Goal: Transaction & Acquisition: Purchase product/service

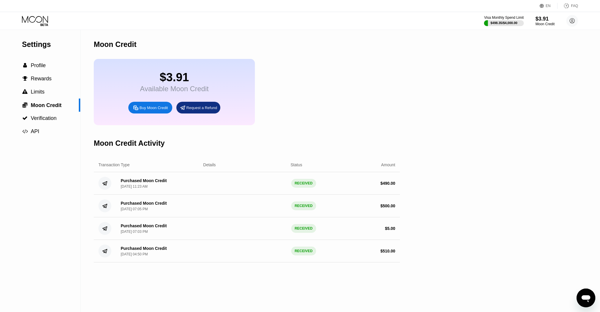
click at [34, 14] on div "Visa Monthly Spend Limit $498.35 / $4,000.00 $3.91 Moon Credit [EMAIL_ADDRESS][…" at bounding box center [300, 21] width 600 height 18
click at [34, 15] on div "Visa Monthly Spend Limit $498.35 / $4,000.00 $3.91 Moon Credit sep@dithailand.c…" at bounding box center [300, 21] width 600 height 18
click at [44, 21] on icon at bounding box center [35, 21] width 27 height 10
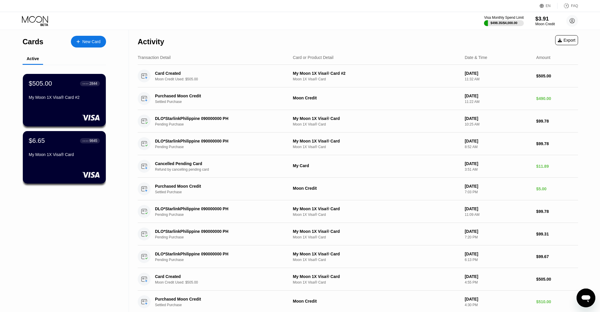
click at [544, 19] on div "$3.91" at bounding box center [545, 19] width 20 height 6
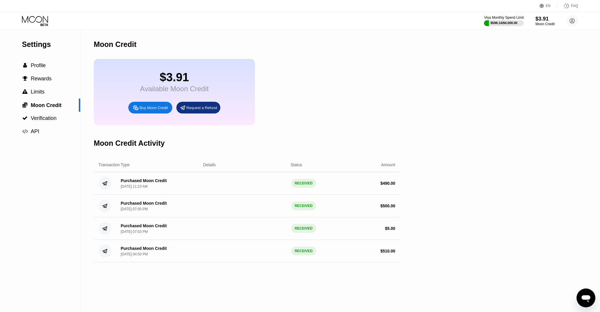
click at [36, 21] on icon at bounding box center [35, 21] width 27 height 10
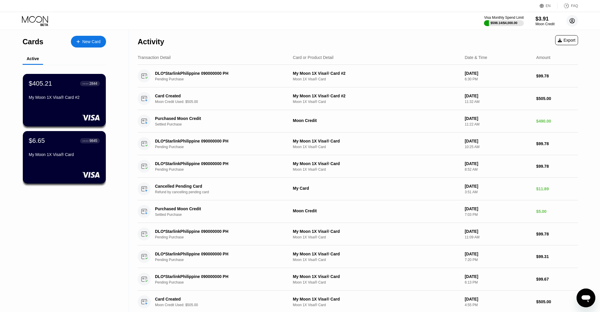
click at [572, 25] on circle at bounding box center [573, 21] width 12 height 12
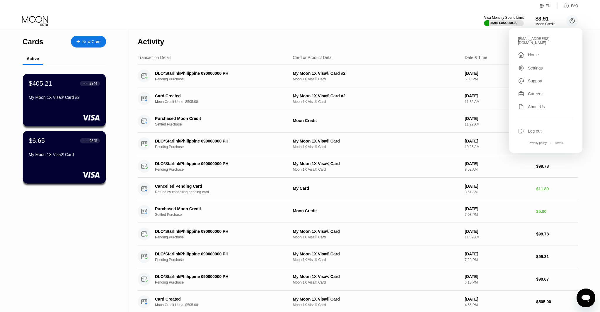
drag, startPoint x: 399, startPoint y: 23, endPoint x: 409, endPoint y: 25, distance: 9.8
click at [399, 23] on div "Visa Monthly Spend Limit $598.14 / $4,000.00 $3.91 Moon Credit sep@dithailand.c…" at bounding box center [300, 21] width 600 height 18
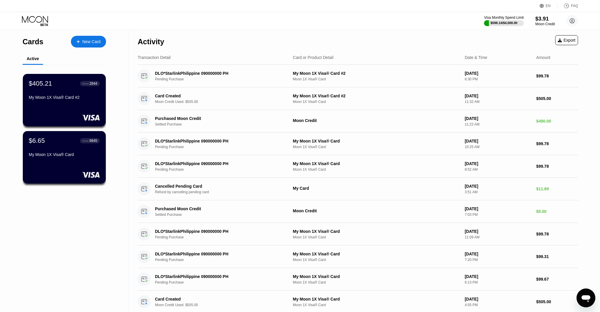
click at [552, 22] on div "Moon Credit" at bounding box center [545, 24] width 20 height 4
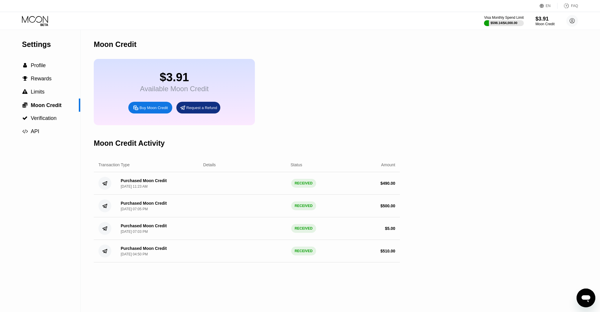
click at [33, 23] on icon at bounding box center [35, 21] width 27 height 10
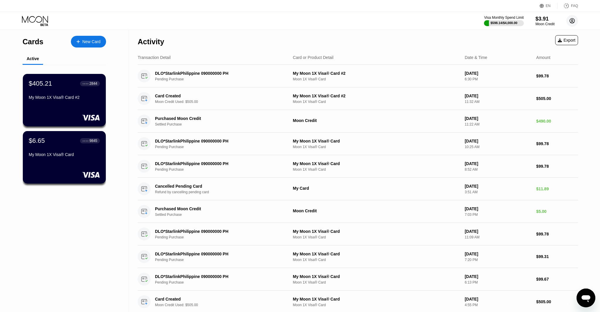
click at [572, 22] on icon at bounding box center [572, 20] width 3 height 3
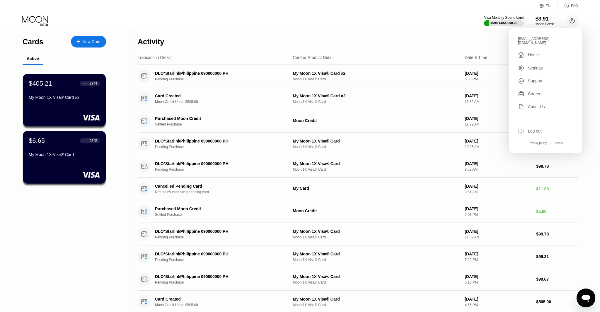
click at [531, 129] on div "Log out" at bounding box center [535, 131] width 14 height 5
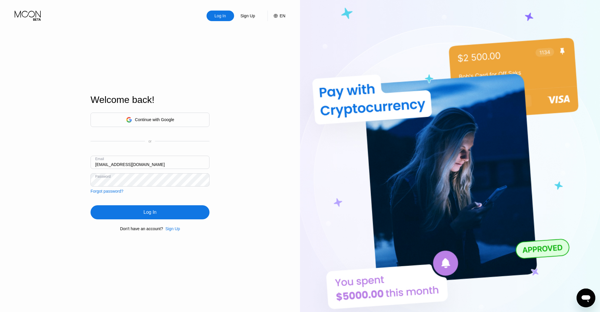
type input "[EMAIL_ADDRESS][DOMAIN_NAME]"
click at [158, 216] on div "Log In" at bounding box center [150, 212] width 119 height 14
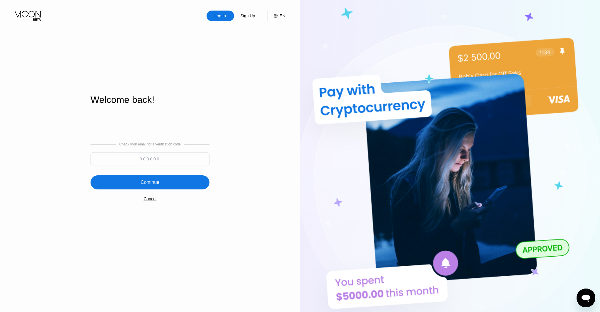
click at [169, 156] on input at bounding box center [150, 158] width 119 height 13
type input "378486"
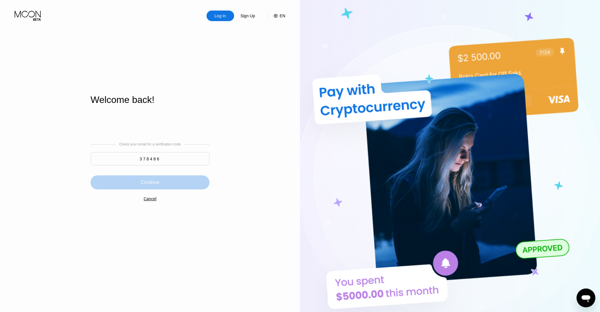
click at [173, 180] on div "Continue" at bounding box center [150, 182] width 119 height 14
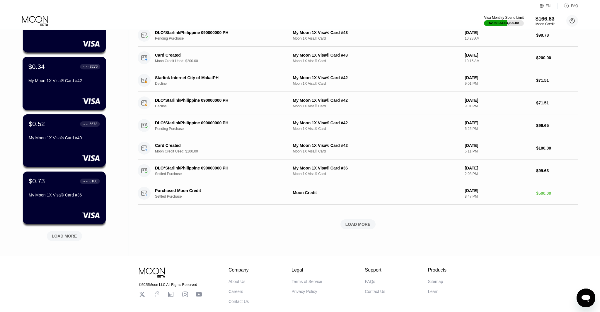
scroll to position [161, 0]
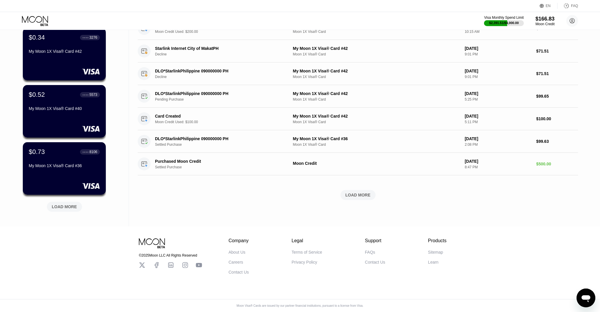
click at [64, 200] on div "LOAD MORE" at bounding box center [64, 205] width 44 height 12
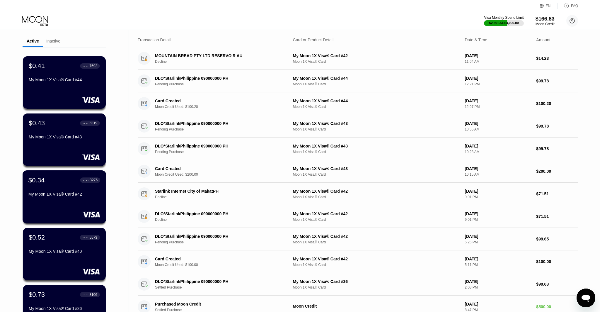
scroll to position [0, 0]
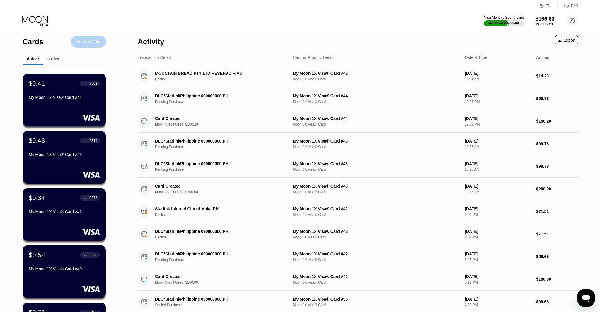
click at [91, 44] on div "New Card" at bounding box center [91, 41] width 18 height 5
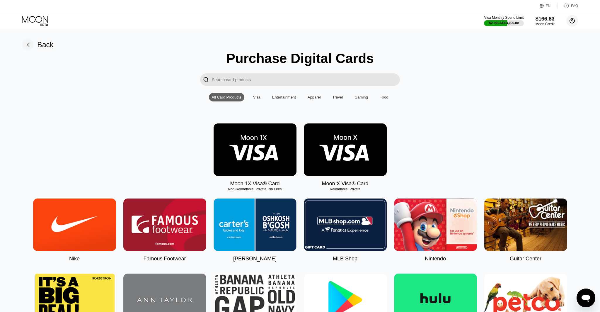
click at [571, 19] on circle at bounding box center [573, 21] width 12 height 12
click at [551, 19] on div "$166.83" at bounding box center [545, 19] width 20 height 6
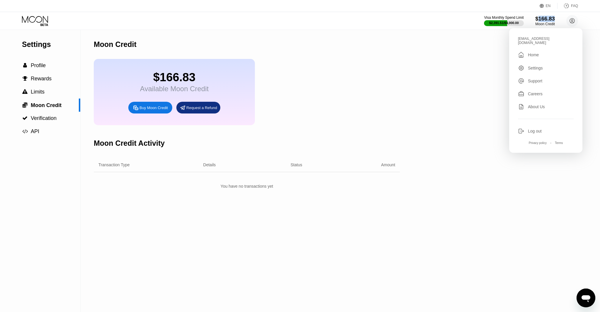
click at [551, 19] on div "$166.83" at bounding box center [545, 19] width 20 height 6
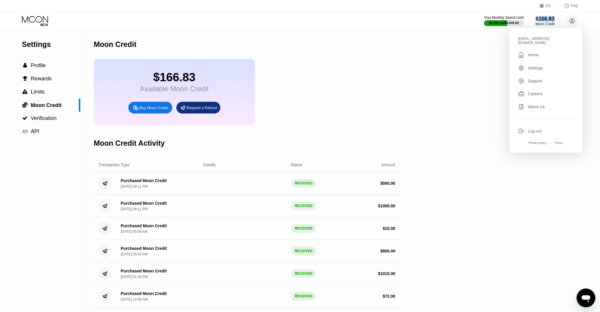
click at [360, 111] on div "$166.83 Available Moon Credit Buy Moon Credit Request a Refund" at bounding box center [247, 92] width 306 height 66
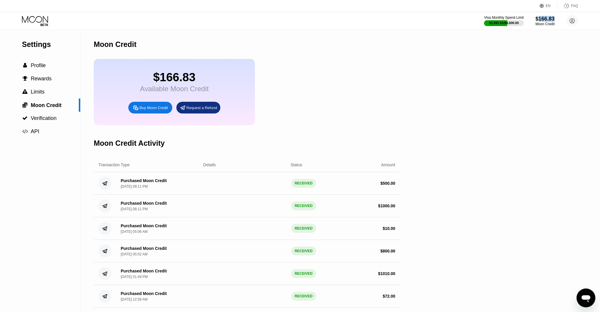
click at [34, 18] on icon at bounding box center [35, 21] width 27 height 10
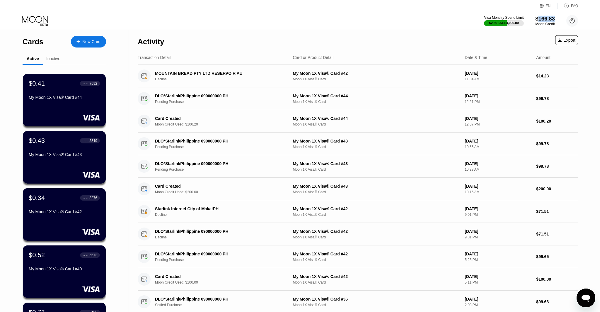
click at [547, 22] on div "$166.83" at bounding box center [545, 19] width 20 height 6
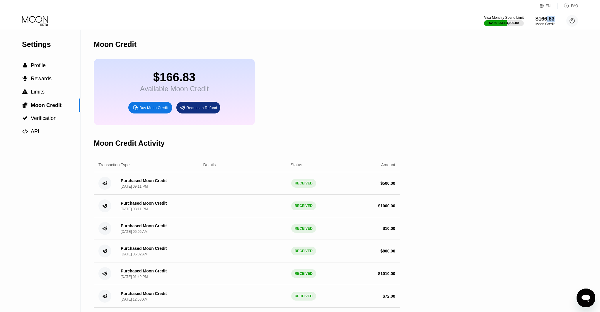
click at [147, 111] on div "Buy Moon Credit" at bounding box center [150, 108] width 44 height 12
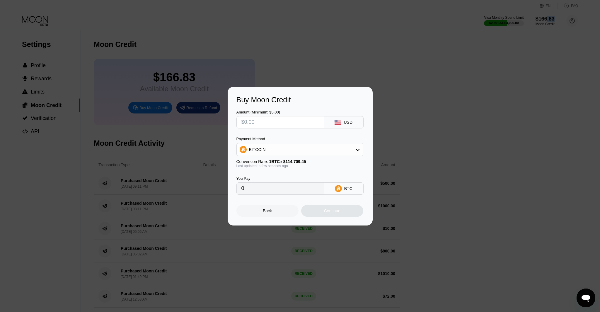
click at [267, 145] on div "BITCOIN" at bounding box center [300, 150] width 126 height 12
click at [269, 191] on span "USDC on Polygon" at bounding box center [267, 191] width 33 height 5
click at [286, 152] on div "USDC on Polygon" at bounding box center [300, 150] width 126 height 12
click at [271, 189] on span "USDC on Polygon" at bounding box center [267, 191] width 33 height 5
click at [255, 125] on input "text" at bounding box center [281, 122] width 78 height 12
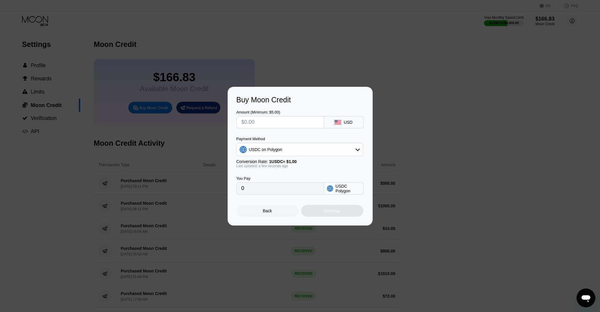
type input "$1"
type input "1.00000000"
type input "$1"
click at [269, 208] on div "Back" at bounding box center [268, 211] width 62 height 12
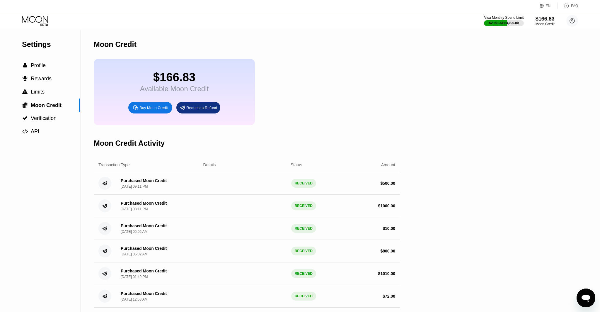
click at [33, 19] on icon at bounding box center [35, 21] width 27 height 10
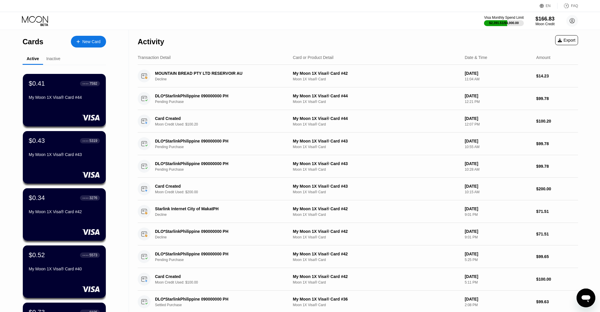
click at [84, 42] on div "New Card" at bounding box center [91, 41] width 18 height 5
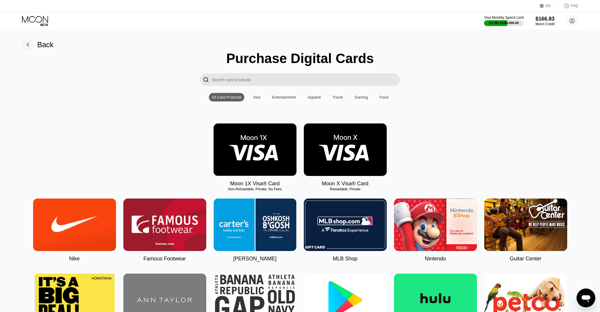
click at [261, 147] on img at bounding box center [255, 149] width 83 height 52
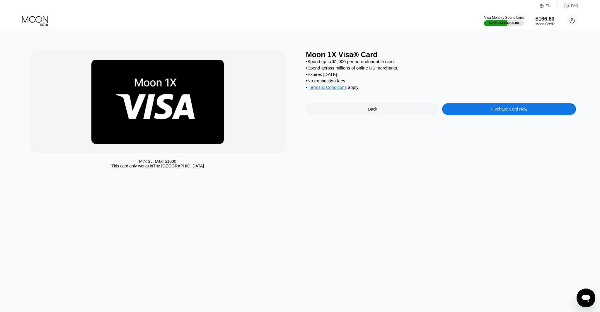
click at [478, 106] on div "Purchase Card Now" at bounding box center [509, 109] width 134 height 12
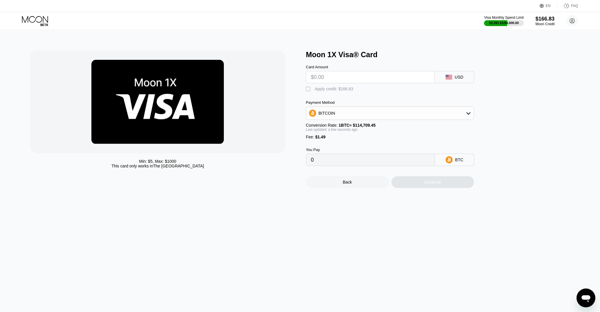
click at [307, 86] on div "" at bounding box center [309, 89] width 6 height 6
click at [321, 76] on input "text" at bounding box center [370, 77] width 119 height 12
type input "$100.4"
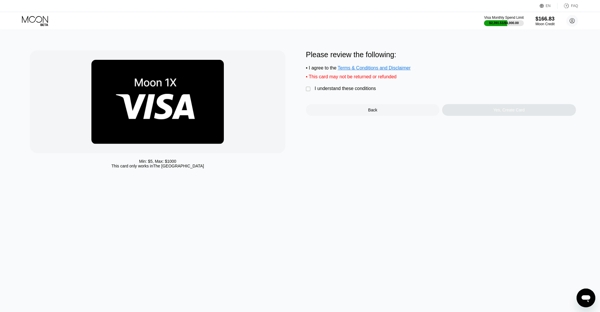
click at [319, 91] on div "I understand these conditions" at bounding box center [345, 88] width 61 height 5
click at [505, 112] on div "Yes, Create Card" at bounding box center [509, 110] width 31 height 5
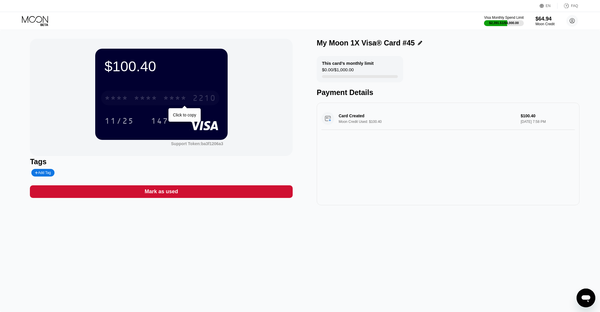
click at [161, 96] on div "* * * * * * * * * * * * 2210" at bounding box center [160, 98] width 118 height 15
click at [43, 26] on div "Visa Monthly Spend Limit $2,391.51 / $4,000.00 $64.94 Moon Credit card3@dithail…" at bounding box center [300, 21] width 600 height 18
click at [31, 21] on icon at bounding box center [35, 21] width 27 height 10
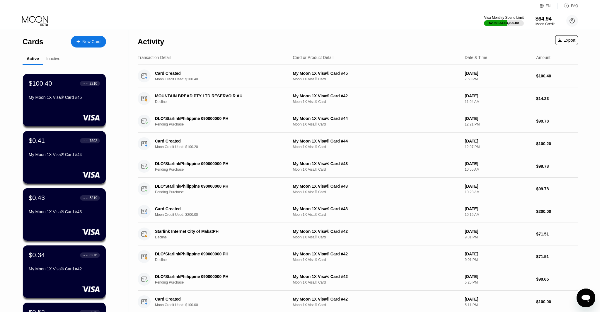
click at [72, 103] on div "$100.40 ● ● ● ● 2210 My Moon 1X Visa® Card #45" at bounding box center [64, 100] width 83 height 52
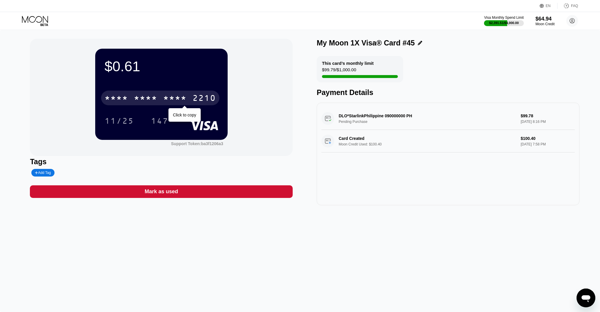
click at [153, 97] on div "* * * *" at bounding box center [145, 98] width 23 height 9
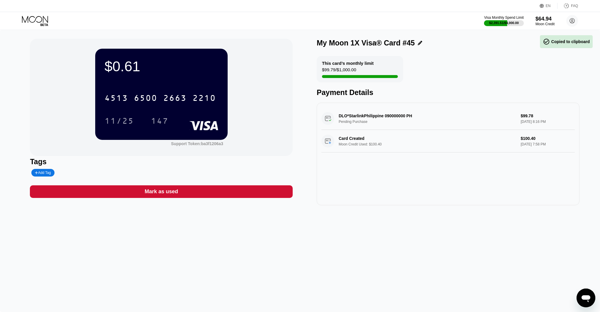
click at [33, 22] on icon at bounding box center [35, 19] width 26 height 7
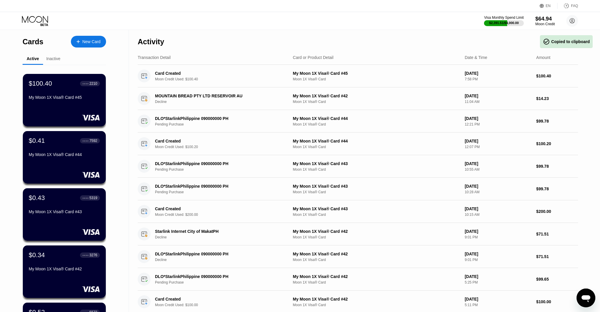
click at [548, 19] on div "$64.94" at bounding box center [545, 19] width 20 height 6
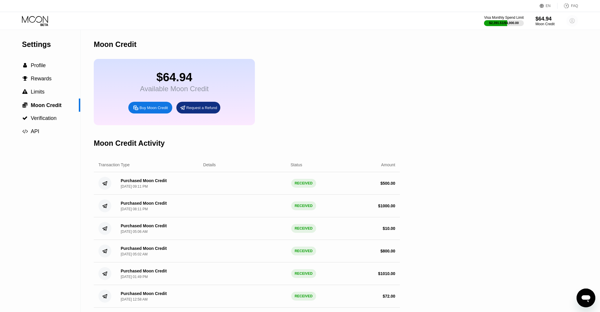
click at [574, 19] on circle at bounding box center [573, 21] width 12 height 12
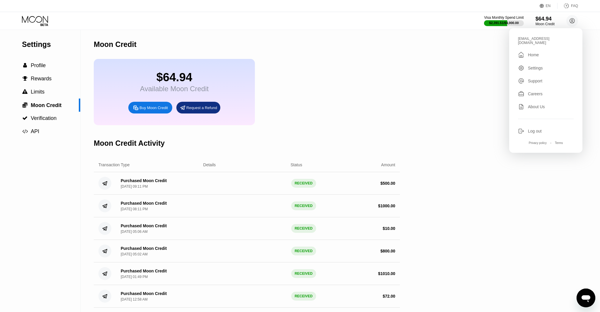
drag, startPoint x: 401, startPoint y: 123, endPoint x: 348, endPoint y: 128, distance: 52.7
click at [401, 123] on div "Settings  Profile  Rewards  Limits  Moon Credit  Verification  API Moon C…" at bounding box center [300, 236] width 600 height 413
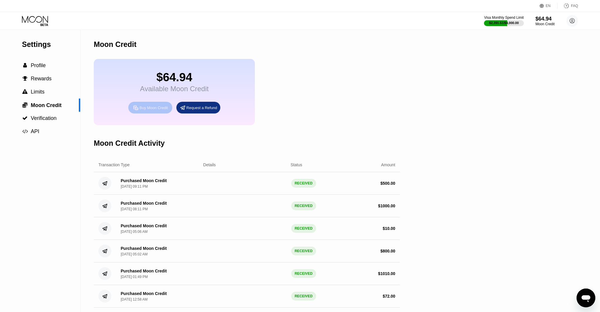
click at [148, 110] on div "Buy Moon Credit" at bounding box center [154, 107] width 28 height 5
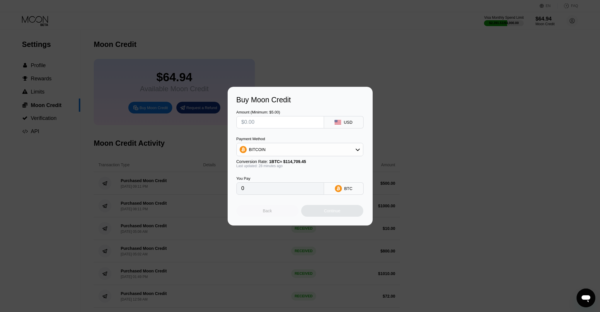
click at [268, 211] on div "Back" at bounding box center [267, 210] width 9 height 5
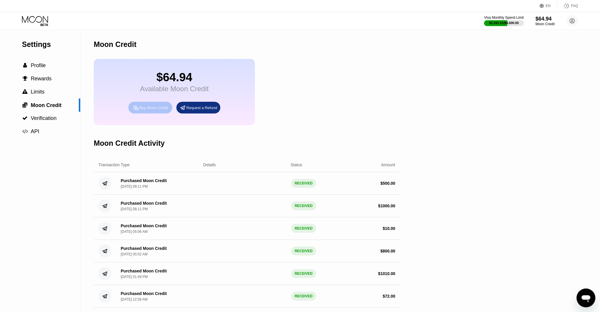
click at [152, 107] on div "Buy Moon Credit" at bounding box center [154, 107] width 28 height 5
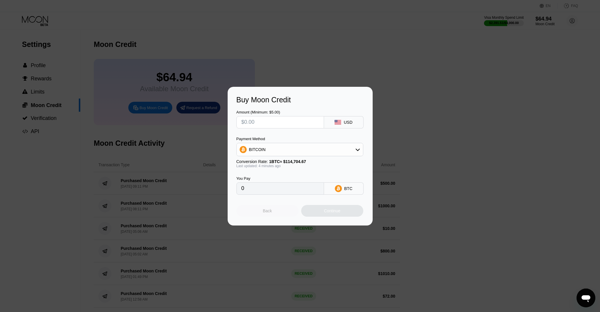
drag, startPoint x: 275, startPoint y: 210, endPoint x: 275, endPoint y: 207, distance: 3.5
click at [275, 210] on div "Back" at bounding box center [268, 211] width 62 height 12
